Goal: Task Accomplishment & Management: Manage account settings

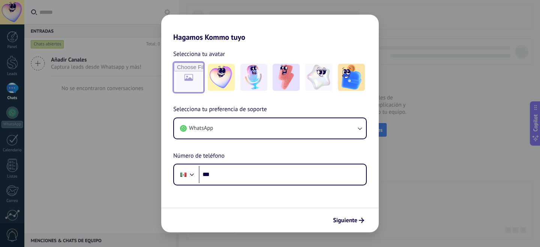
click at [189, 77] on input "file" at bounding box center [188, 77] width 29 height 29
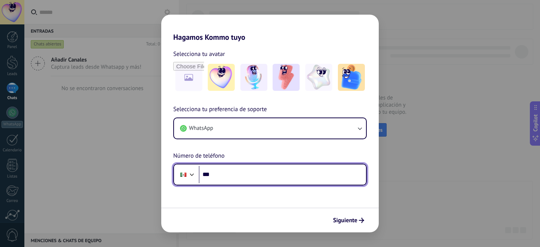
click at [232, 177] on input "***" at bounding box center [282, 174] width 167 height 17
type input "**********"
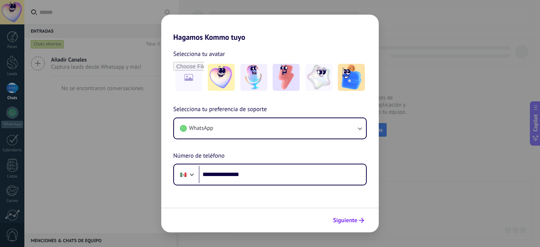
click at [348, 219] on span "Siguiente" at bounding box center [345, 219] width 24 height 5
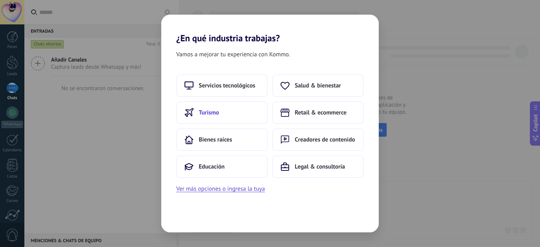
click at [214, 108] on button "Turismo" at bounding box center [221, 112] width 91 height 22
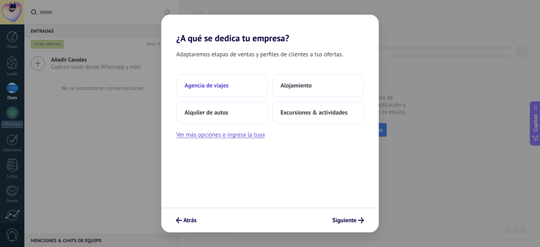
click at [232, 83] on button "Agencia de viajes" at bounding box center [221, 85] width 91 height 22
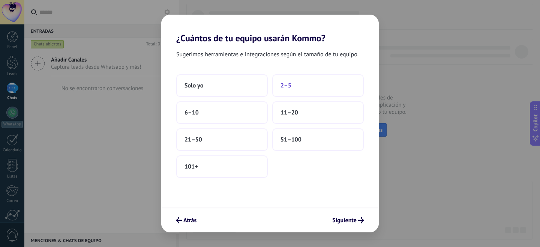
click at [292, 84] on button "2–5" at bounding box center [317, 85] width 91 height 22
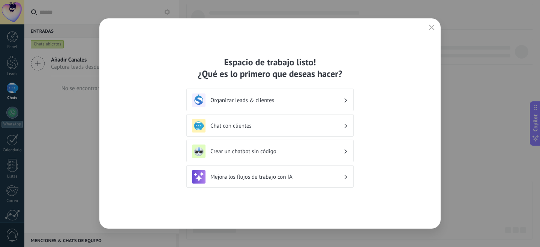
click at [265, 101] on h3 "Organizar leads & clientes" at bounding box center [276, 100] width 133 height 7
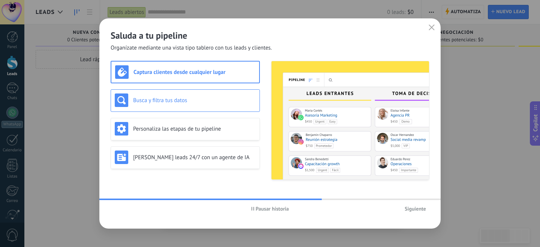
click at [205, 104] on div "Busca y filtra tus datos" at bounding box center [185, 99] width 141 height 13
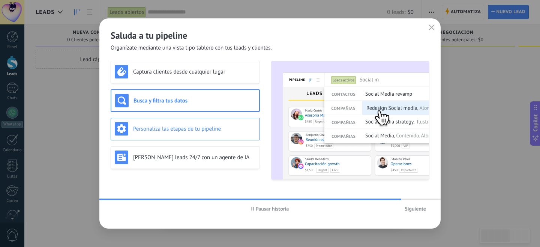
click at [199, 132] on div "Personaliza las etapas de tu pipeline" at bounding box center [185, 128] width 141 height 13
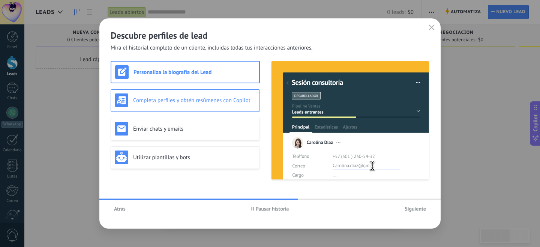
click at [198, 98] on h3 "Completa perfiles y obtén resúmenes con Copilot" at bounding box center [194, 100] width 123 height 7
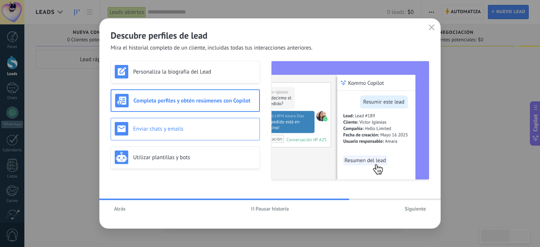
click at [207, 125] on h3 "Enviar chats y emails" at bounding box center [194, 128] width 123 height 7
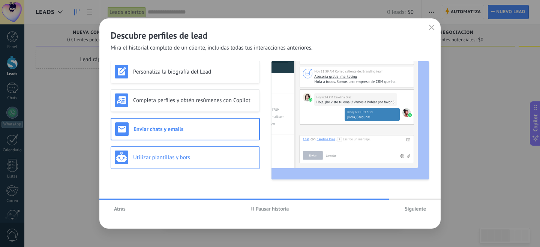
click at [198, 155] on h3 "Utilizar plantillas y bots" at bounding box center [194, 157] width 123 height 7
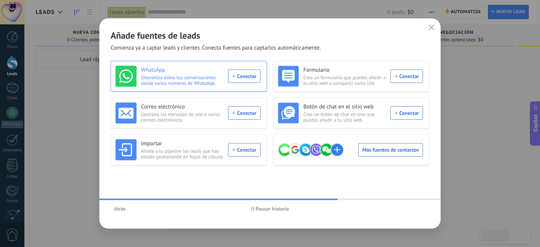
click at [238, 76] on div "WhatsApp Sincroniza todas tus conversaciones desde varios números de WhatsApp. …" at bounding box center [187, 76] width 145 height 21
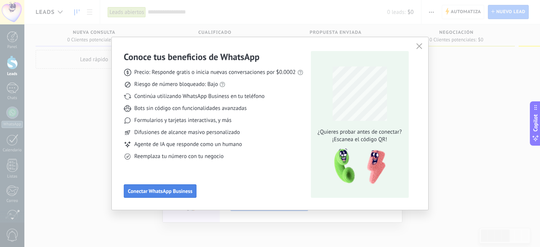
click at [150, 190] on span "Conectar WhatsApp Business" at bounding box center [160, 190] width 64 height 5
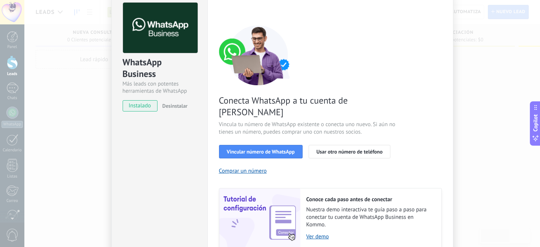
scroll to position [34, 0]
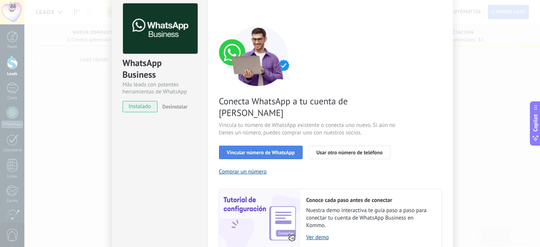
click at [256, 150] on span "Vincular número de WhatsApp" at bounding box center [261, 152] width 68 height 5
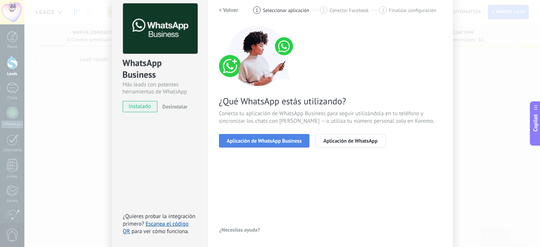
click at [285, 141] on span "Aplicación de WhatsApp Business" at bounding box center [264, 140] width 75 height 5
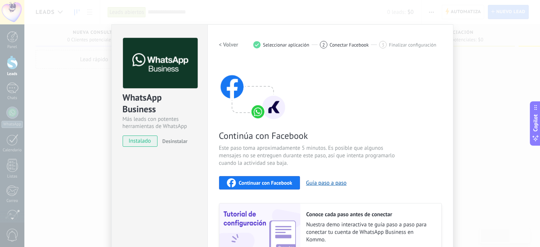
scroll to position [69, 0]
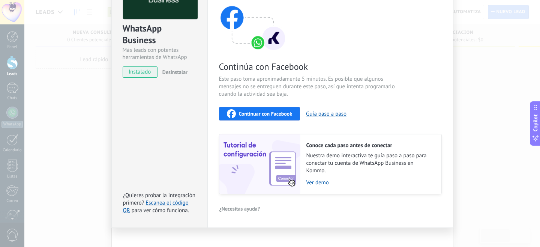
click at [256, 115] on span "Continuar con Facebook" at bounding box center [266, 113] width 54 height 5
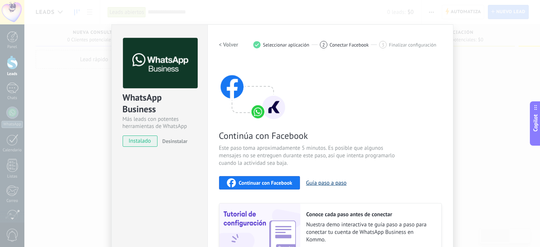
scroll to position [78, 0]
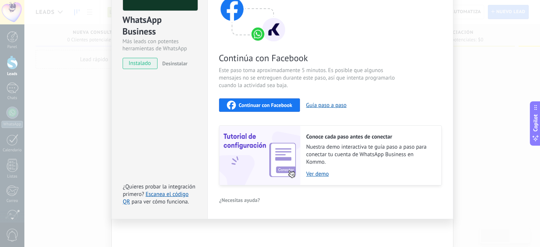
click at [137, 63] on span "instalado" at bounding box center [140, 63] width 34 height 11
click at [256, 104] on span "Continuar con Facebook" at bounding box center [266, 104] width 54 height 5
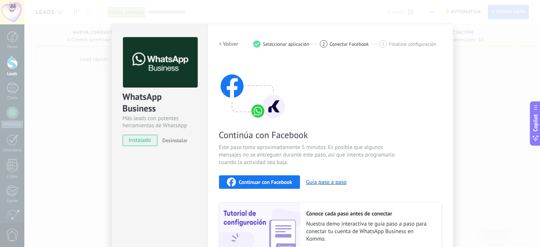
scroll to position [0, 0]
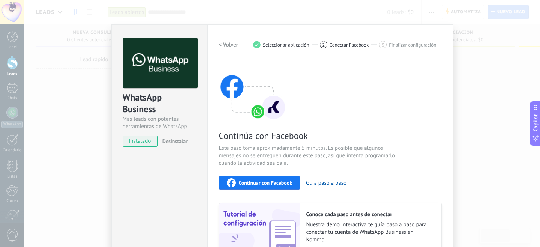
click at [224, 45] on h2 "< Volver" at bounding box center [228, 44] width 19 height 7
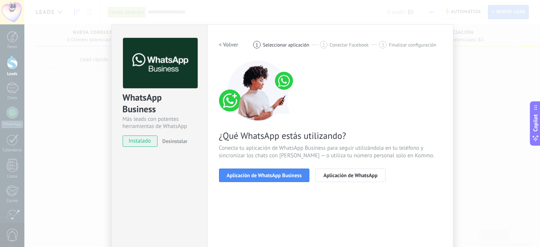
click at [340, 48] on div "2 Conectar Facebook" at bounding box center [350, 44] width 60 height 7
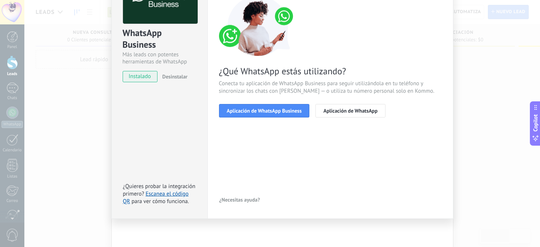
click at [463, 151] on div "WhatsApp Business Más leads con potentes herramientas de WhatsApp instalado Des…" at bounding box center [281, 123] width 515 height 247
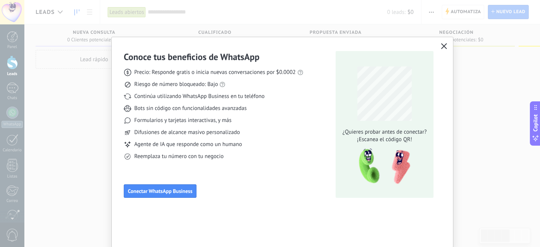
scroll to position [0, 0]
click at [443, 45] on use "button" at bounding box center [444, 46] width 6 height 6
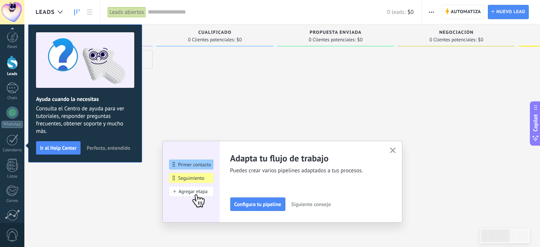
scroll to position [65, 0]
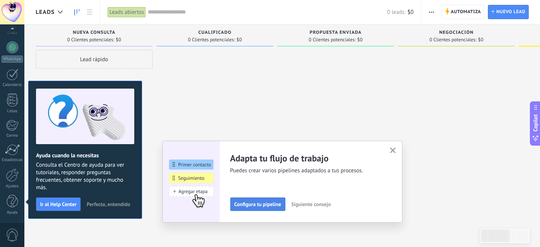
click at [269, 205] on span "Configura tu pipeline" at bounding box center [257, 203] width 47 height 5
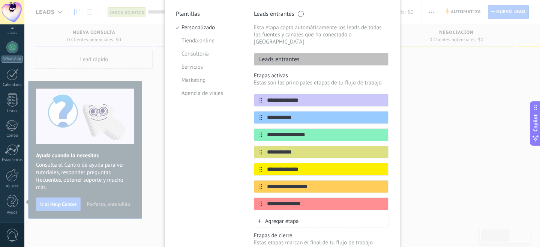
scroll to position [0, 0]
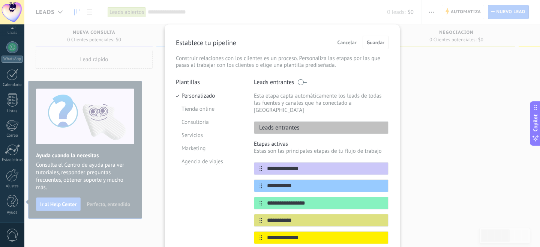
click at [341, 40] on span "Cancelar" at bounding box center [346, 42] width 19 height 5
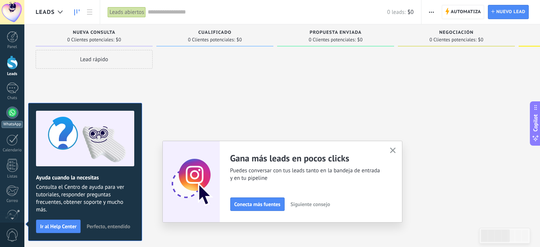
click at [8, 117] on div at bounding box center [12, 112] width 12 height 12
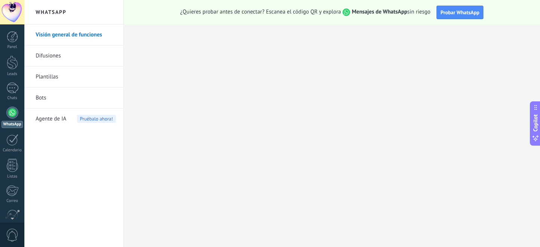
click at [52, 118] on span "Agente de IA" at bounding box center [51, 118] width 31 height 21
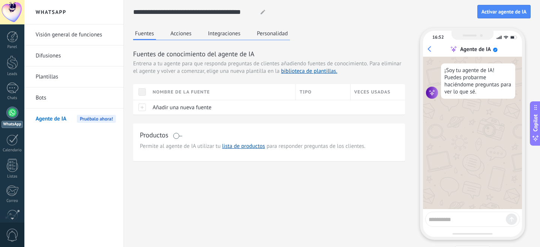
click at [14, 12] on div at bounding box center [12, 12] width 24 height 24
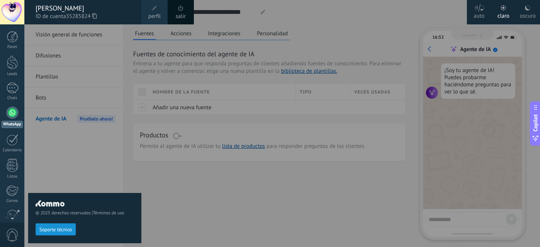
click at [13, 11] on div at bounding box center [12, 12] width 24 height 24
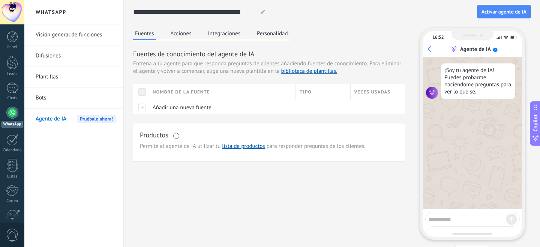
click at [56, 13] on h2 "WhatsApp" at bounding box center [74, 12] width 80 height 24
click at [9, 36] on div at bounding box center [12, 36] width 11 height 11
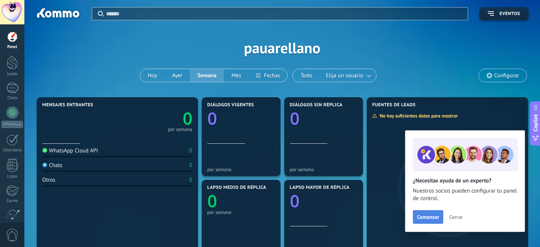
click at [431, 219] on span "Comenzar" at bounding box center [428, 216] width 22 height 5
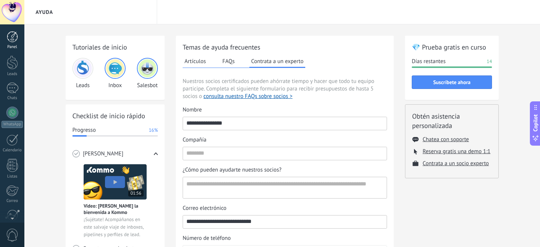
click at [11, 40] on div at bounding box center [12, 36] width 11 height 11
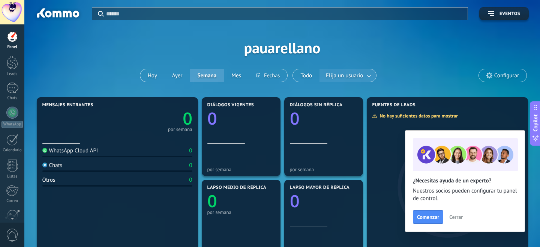
click at [362, 76] on span "Elija un usuario" at bounding box center [344, 75] width 40 height 10
